Goal: Communication & Community: Answer question/provide support

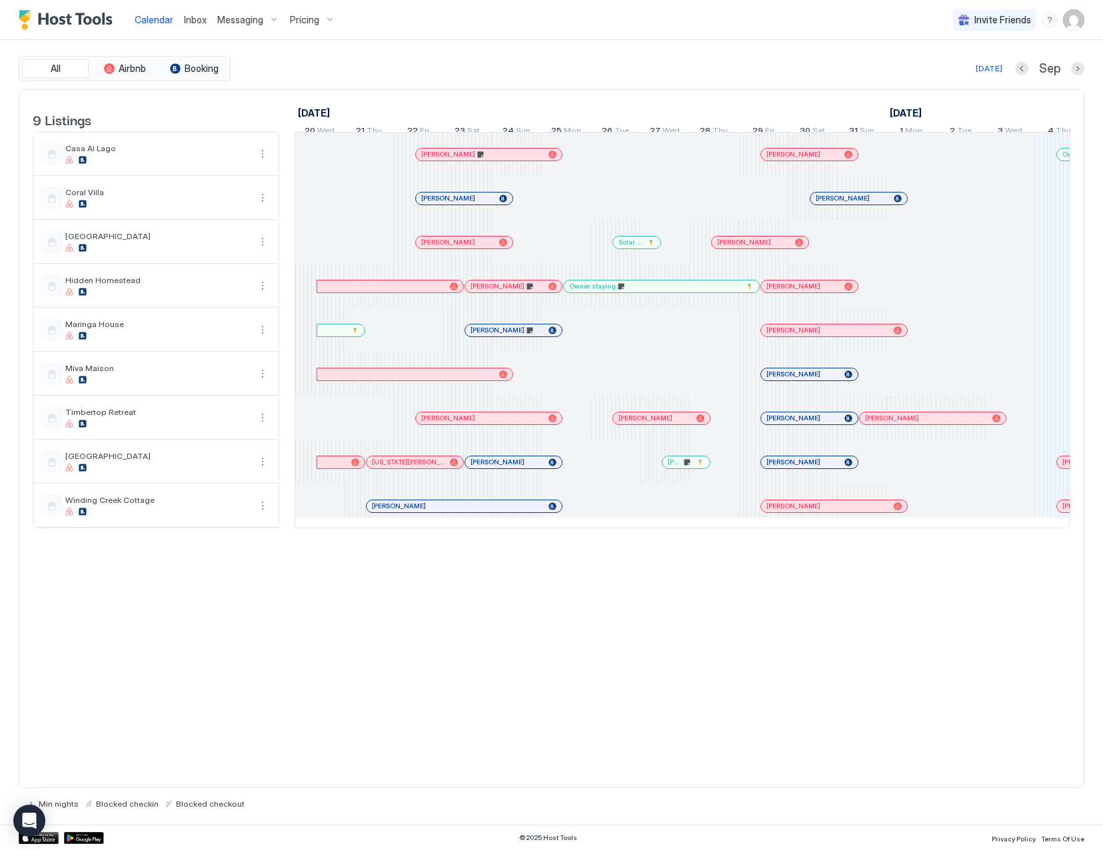
click at [197, 19] on span "Inbox" at bounding box center [195, 19] width 23 height 11
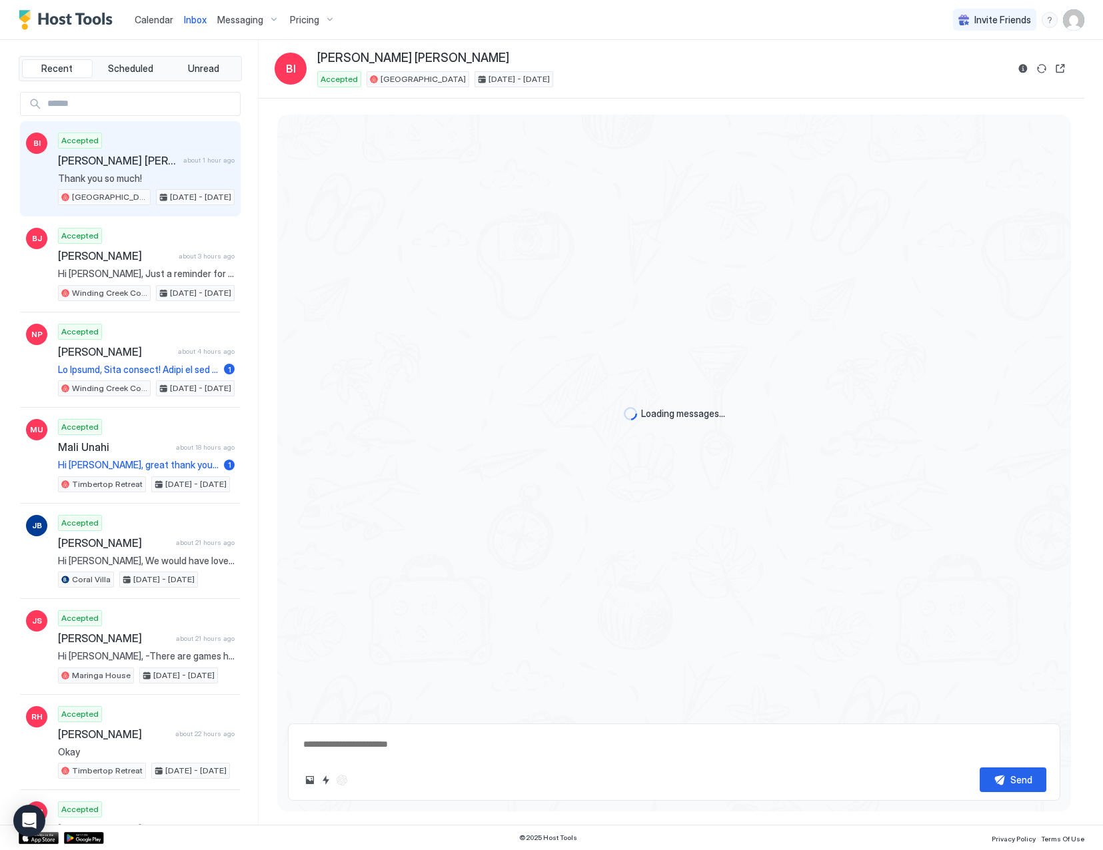
click at [169, 174] on span "Thank you so much!" at bounding box center [146, 179] width 177 height 12
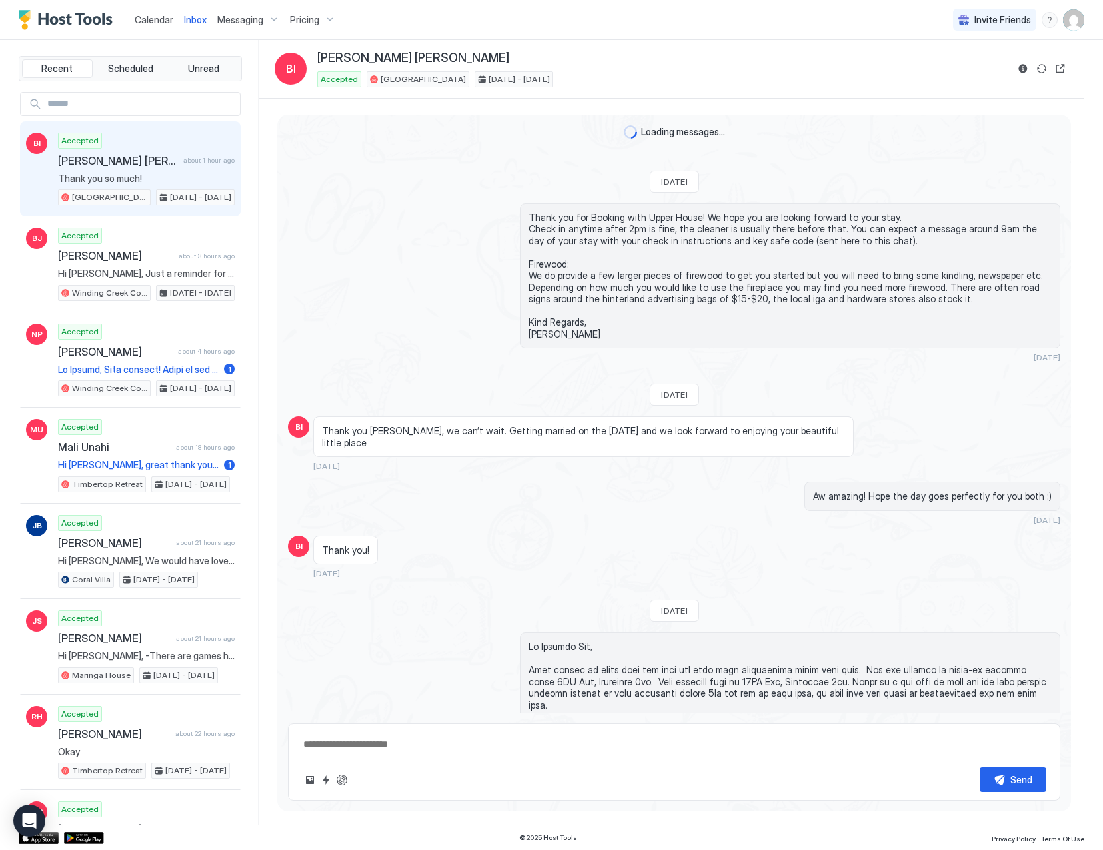
scroll to position [650, 0]
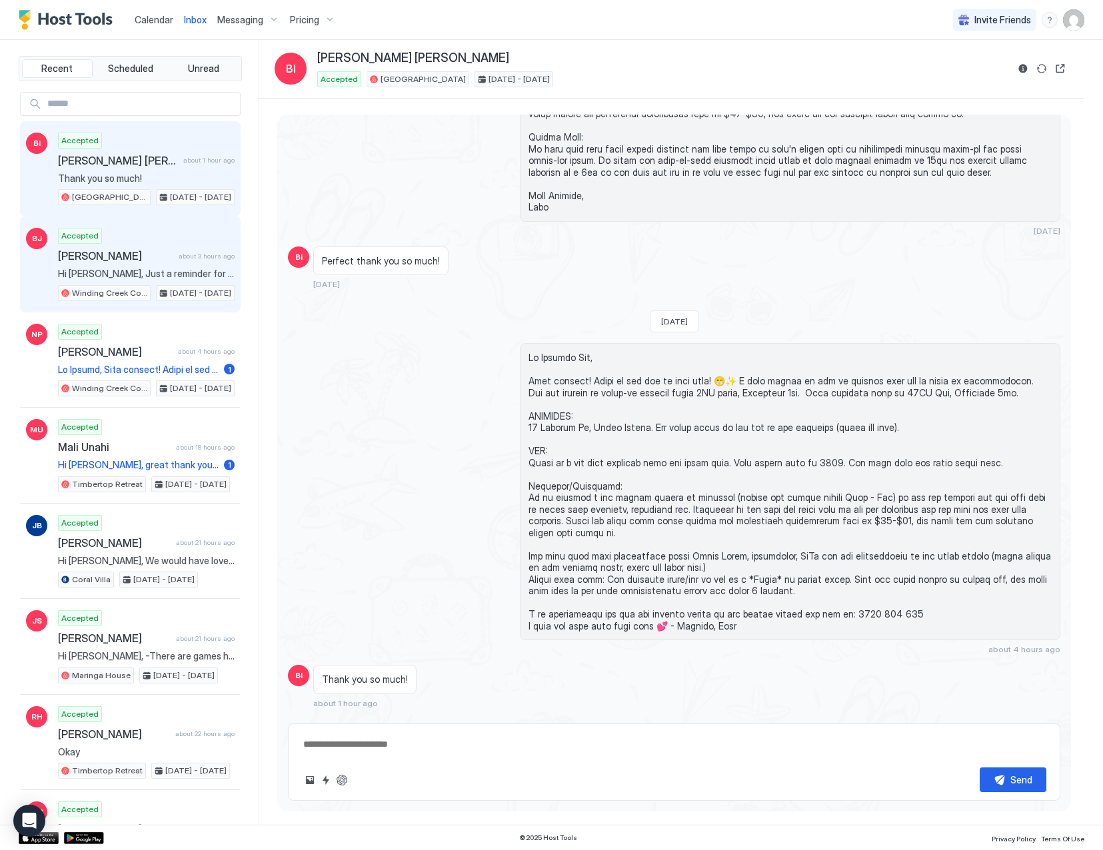
click at [137, 271] on span "Hi [PERSON_NAME], Just a reminder for your upcoming stay at [GEOGRAPHIC_DATA]. …" at bounding box center [146, 274] width 177 height 12
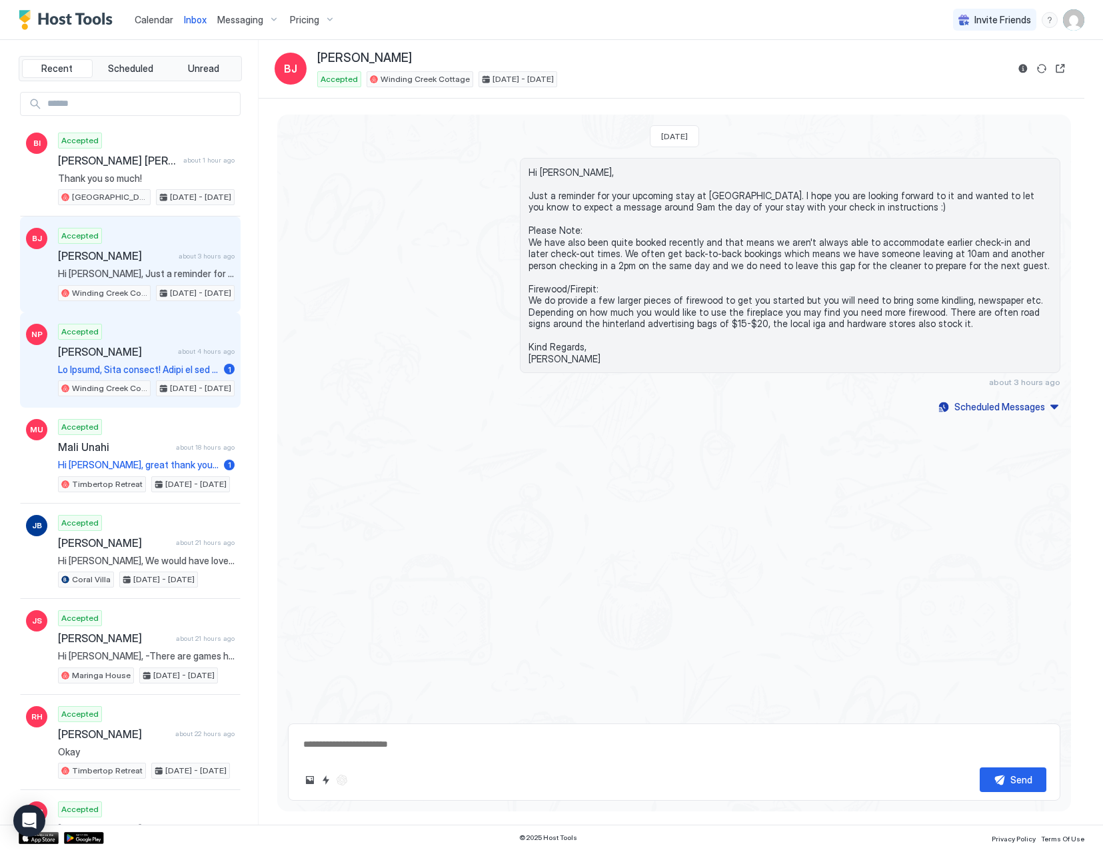
click at [152, 353] on span "[PERSON_NAME]" at bounding box center [115, 351] width 115 height 13
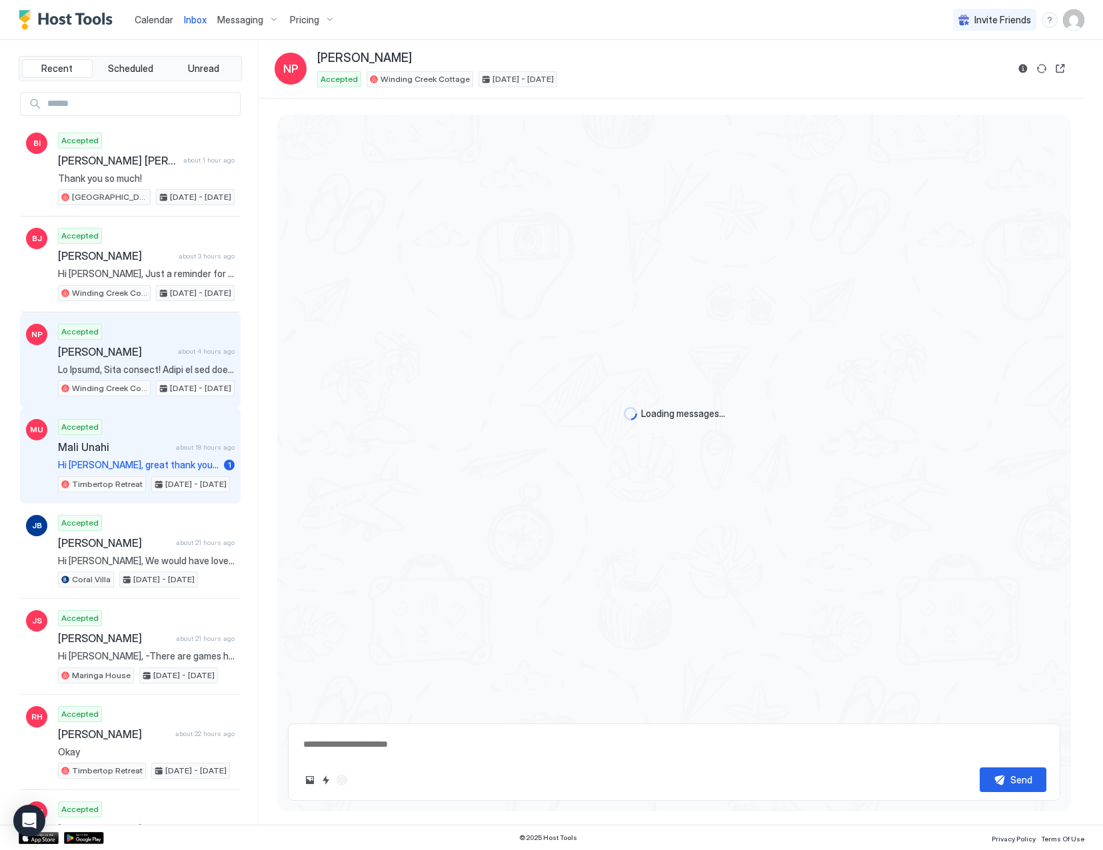
scroll to position [265, 0]
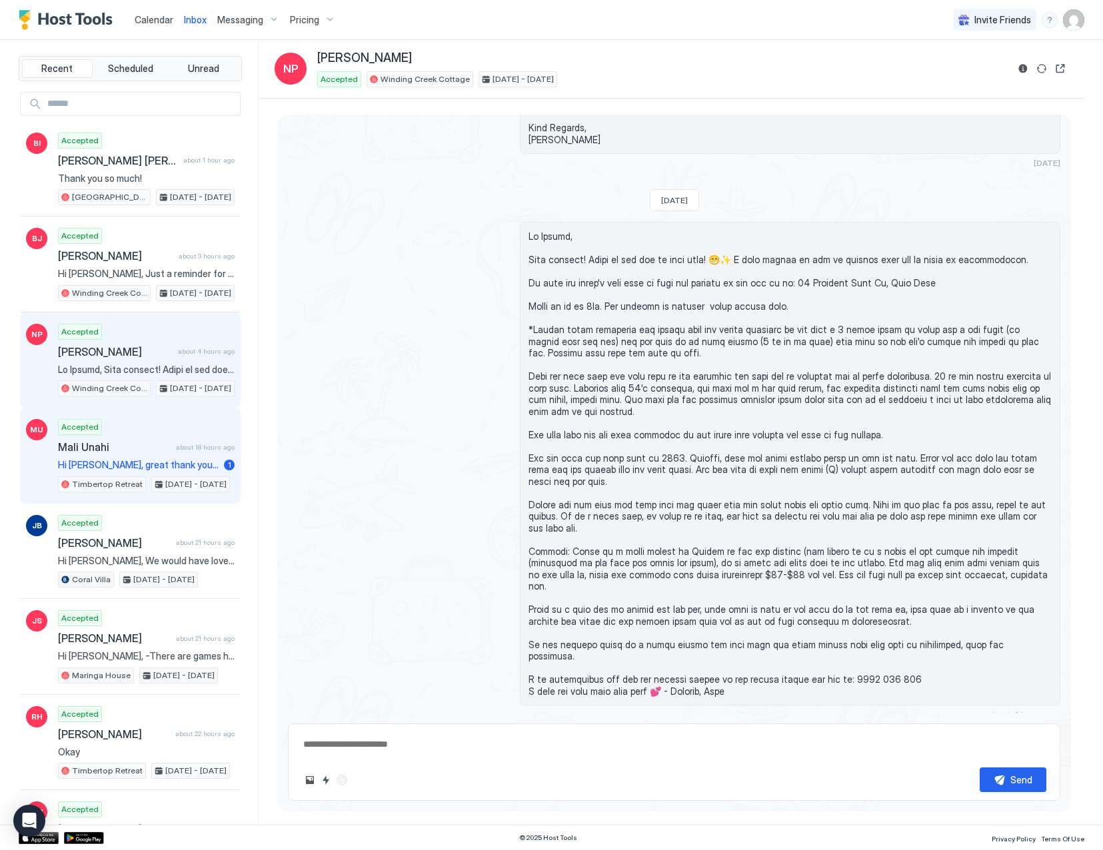
click at [156, 456] on div "Accepted Mali Unahi about 18 hours ago Hi [PERSON_NAME], great thank you so muc…" at bounding box center [146, 455] width 177 height 73
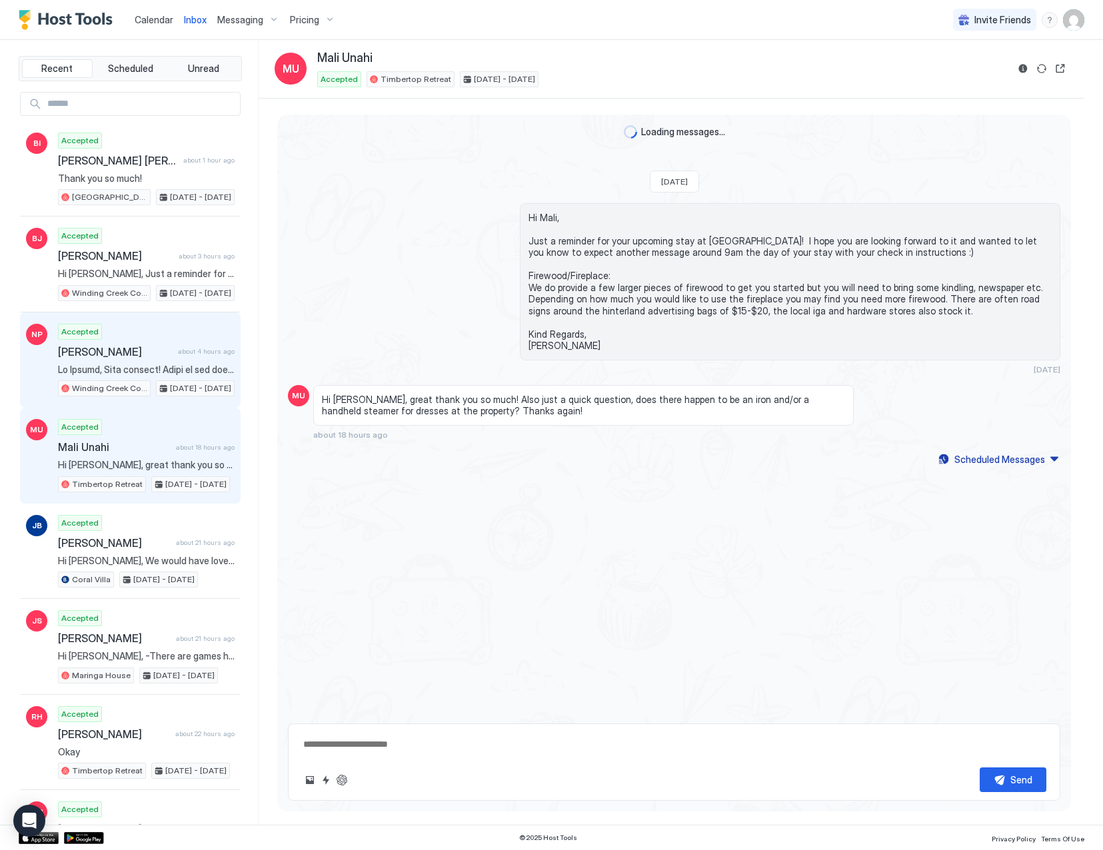
click at [193, 349] on span "about 4 hours ago" at bounding box center [206, 351] width 57 height 9
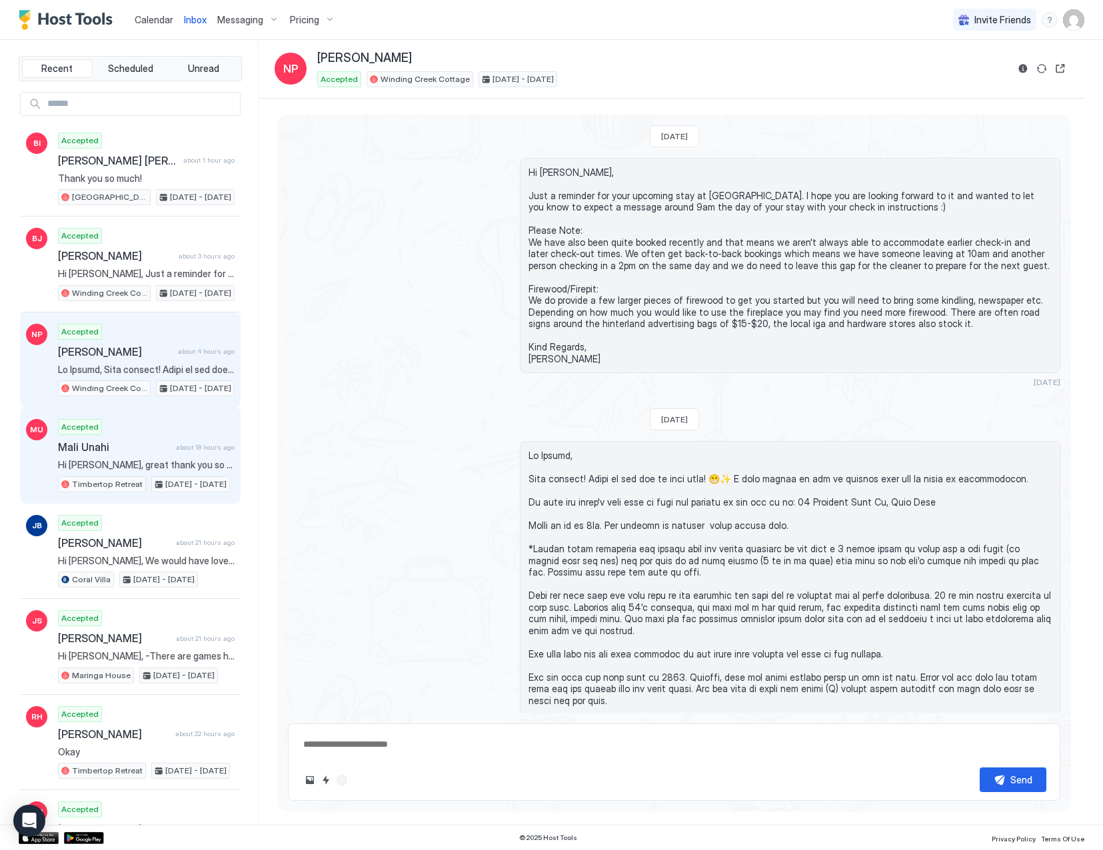
click at [137, 450] on span "Mali Unahi" at bounding box center [114, 447] width 113 height 13
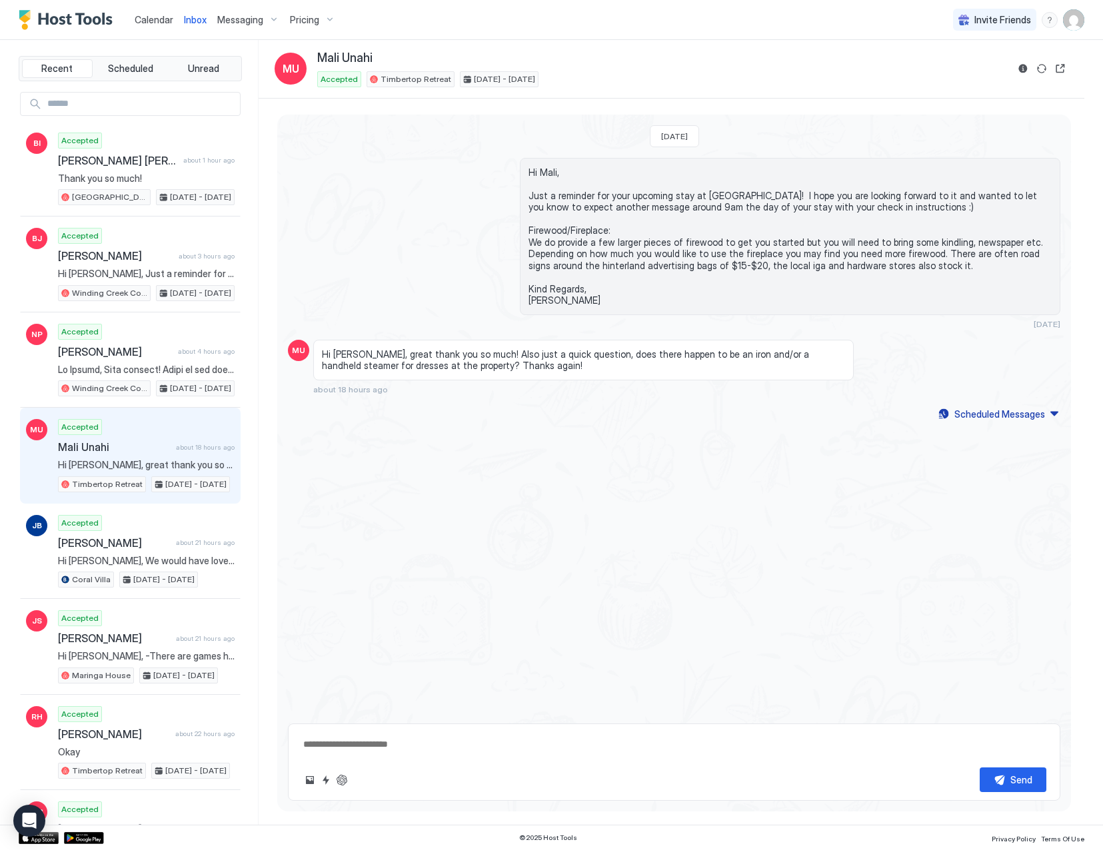
click at [377, 744] on textarea at bounding box center [674, 744] width 744 height 25
type textarea "**********"
click at [1002, 775] on button "Send" at bounding box center [1013, 780] width 67 height 25
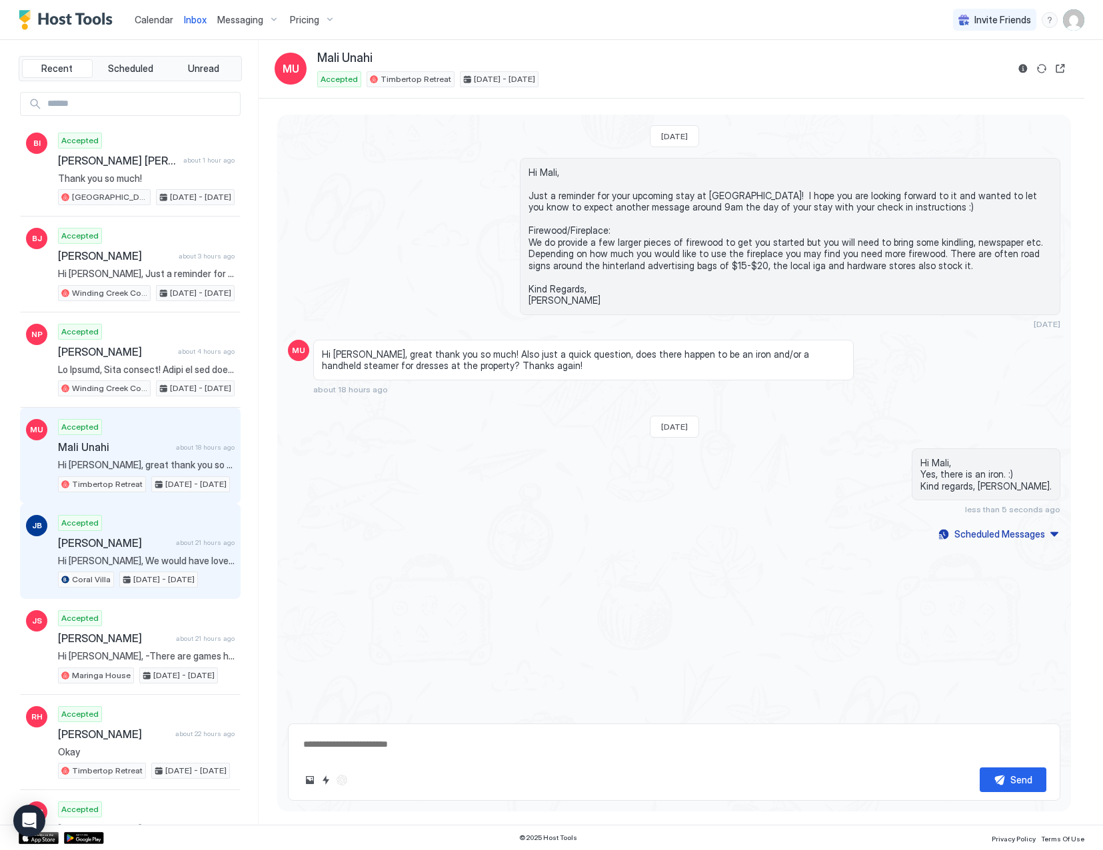
click at [146, 544] on span "[PERSON_NAME]" at bounding box center [114, 543] width 113 height 13
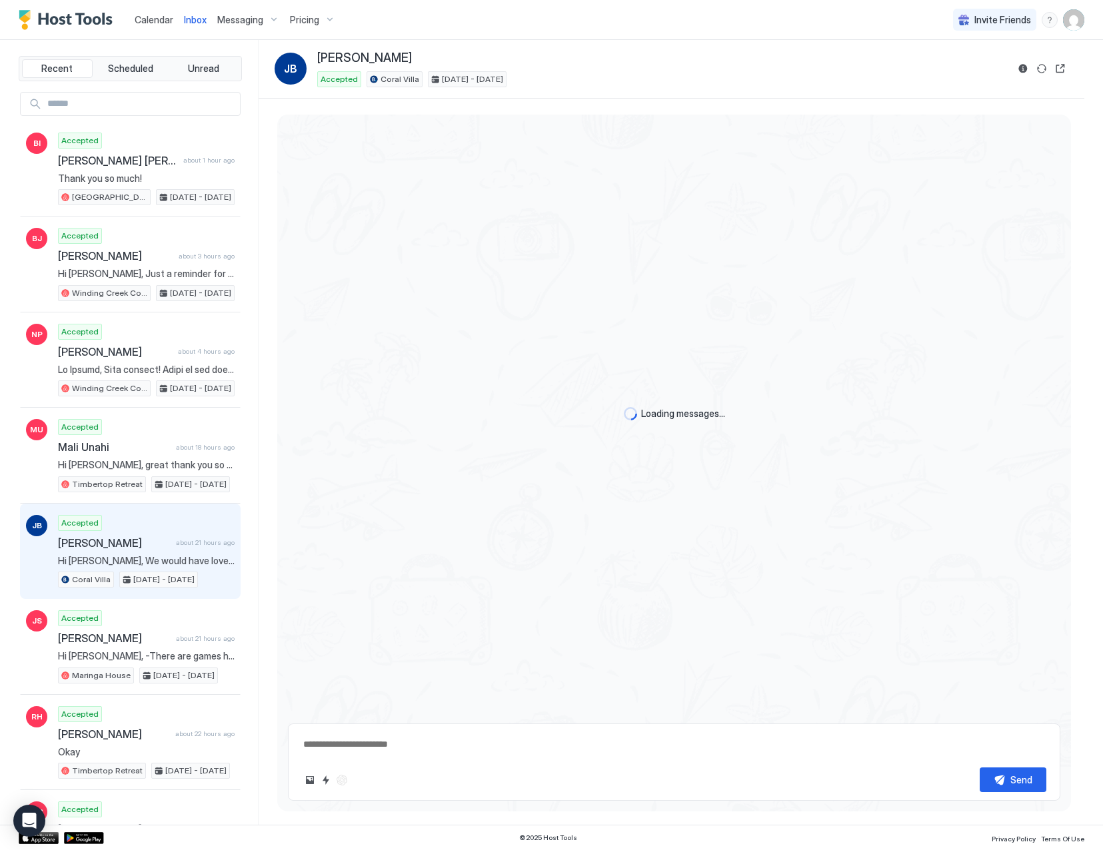
scroll to position [227, 0]
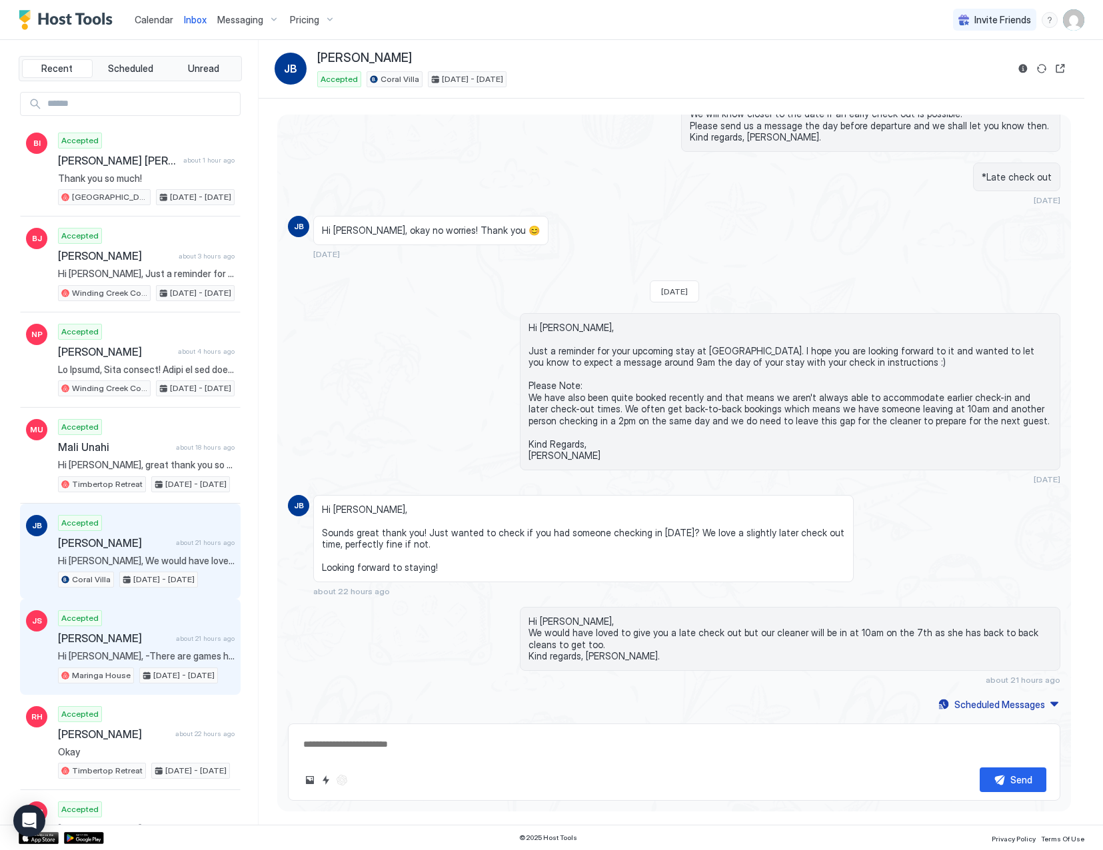
click at [153, 625] on div "Accepted [PERSON_NAME] about 21 hours ago Hi [PERSON_NAME], -There are games ho…" at bounding box center [146, 646] width 177 height 73
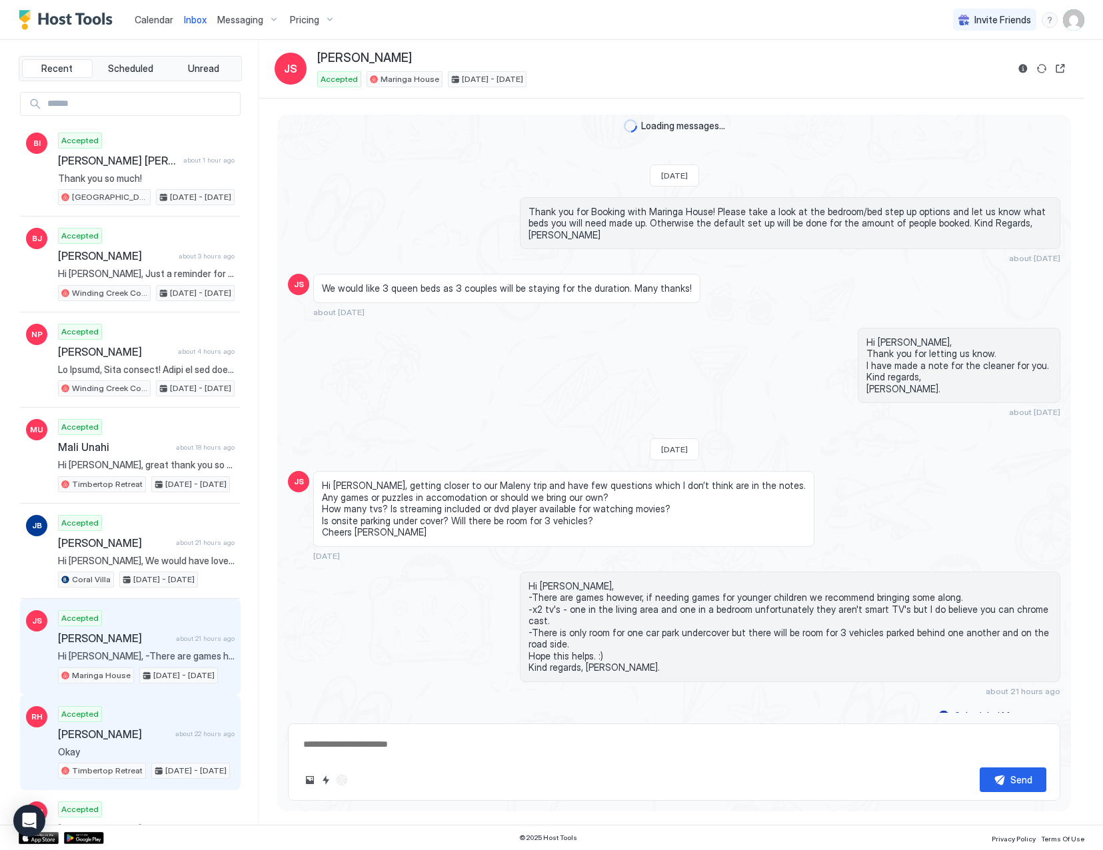
scroll to position [90, 0]
click at [155, 739] on span "[PERSON_NAME]" at bounding box center [114, 734] width 112 height 13
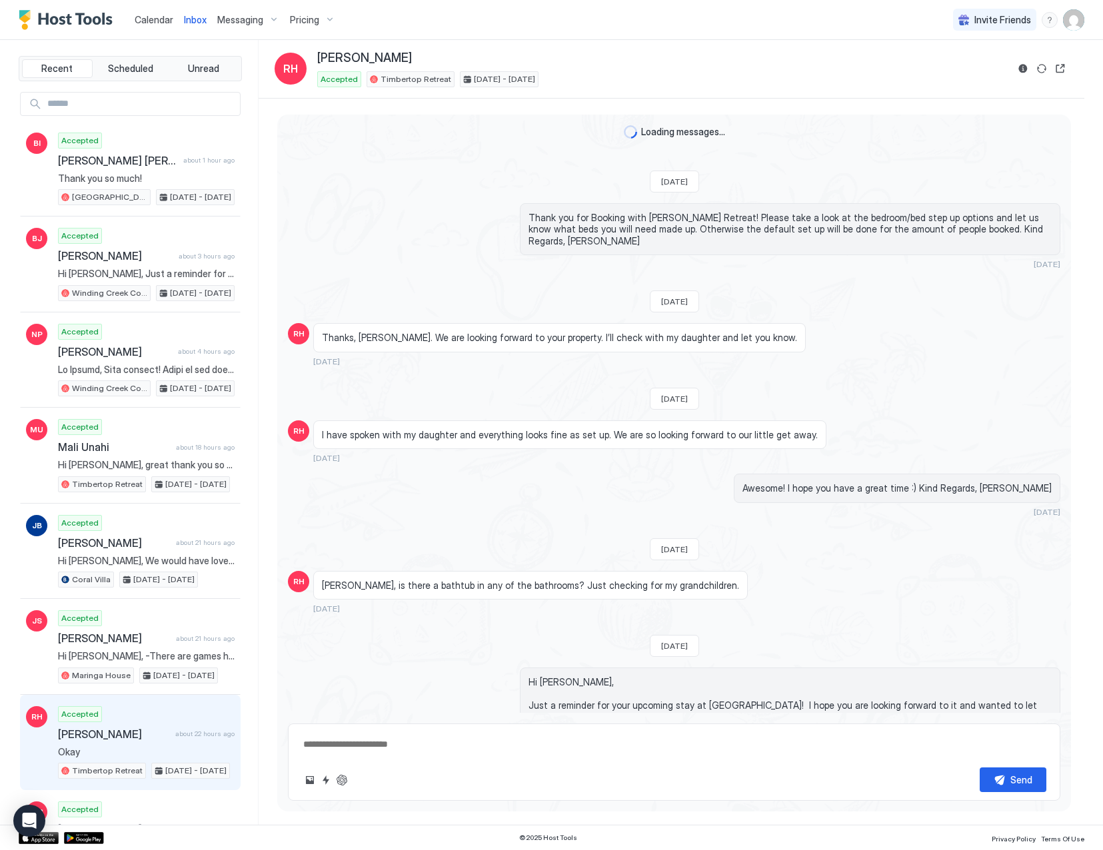
scroll to position [1485, 0]
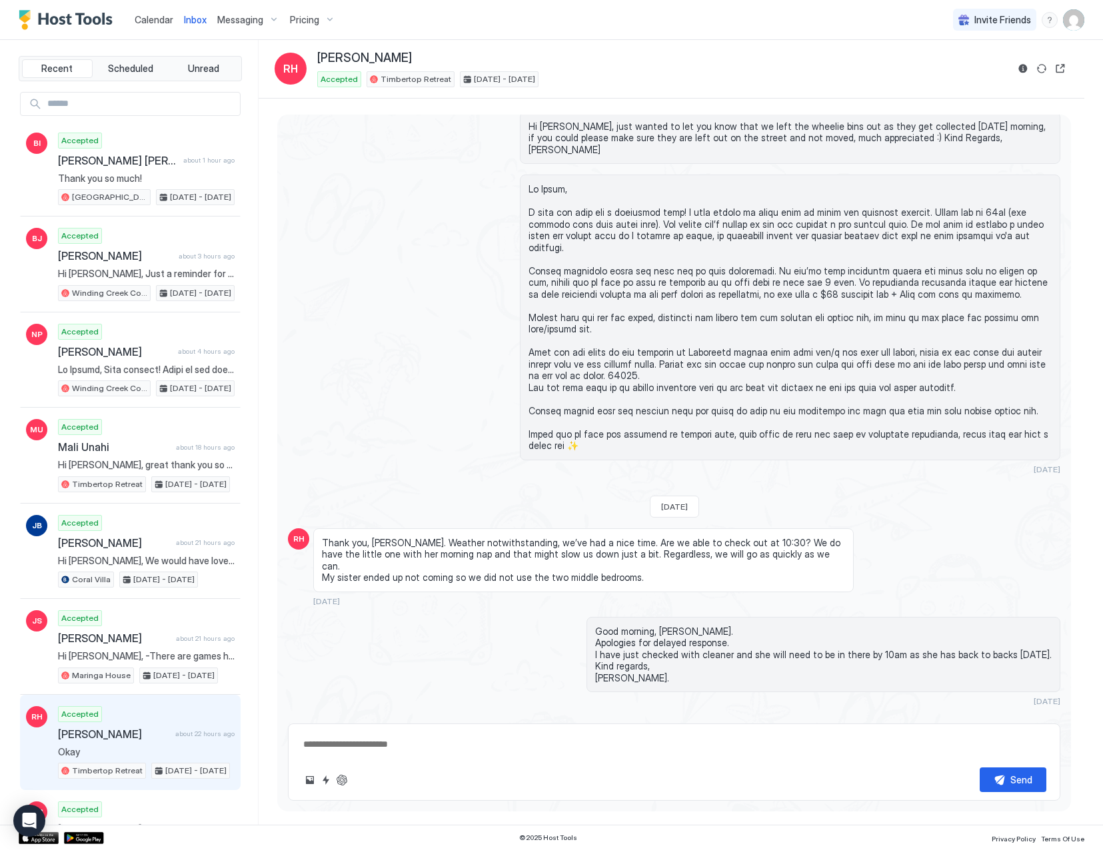
click at [169, 20] on span "Calendar" at bounding box center [154, 19] width 39 height 11
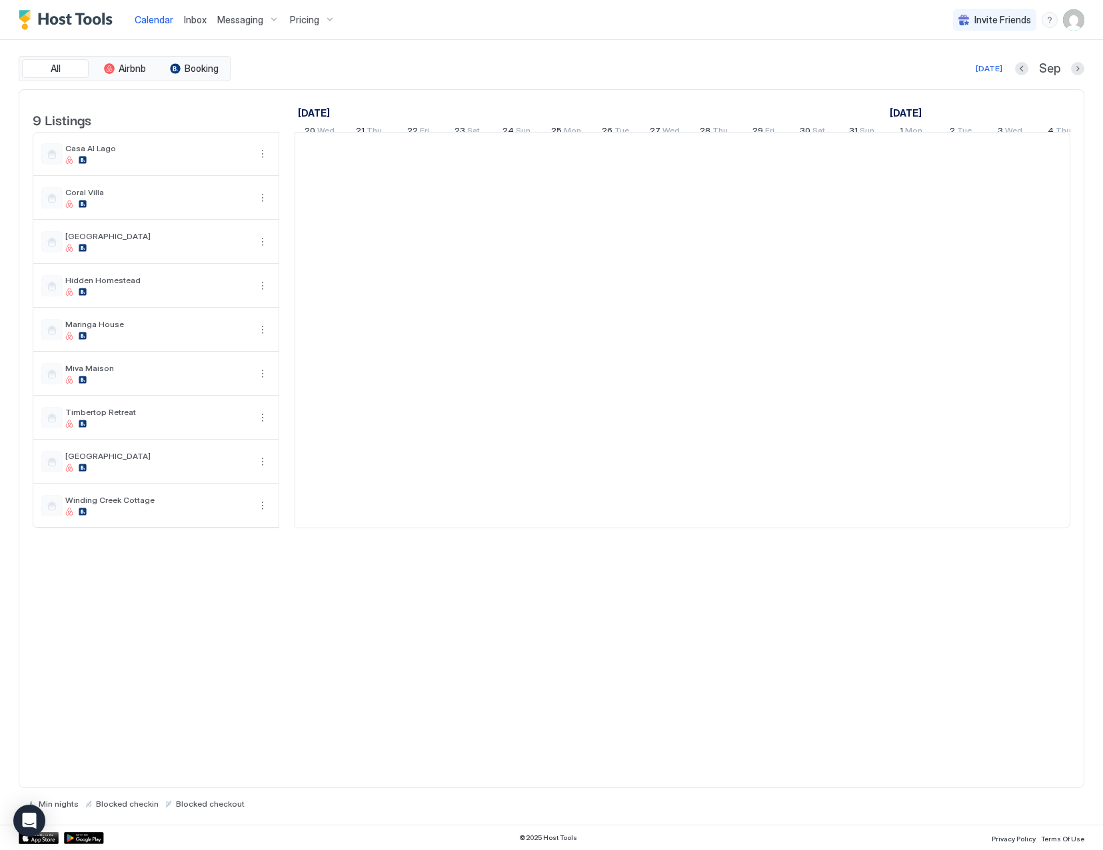
scroll to position [0, 740]
